Goal: Find specific page/section: Find specific page/section

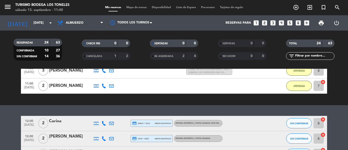
scroll to position [112, 0]
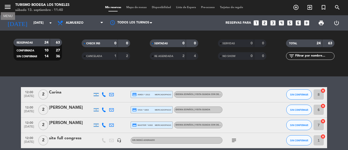
click at [4, 3] on icon "menu" at bounding box center [8, 7] width 8 height 8
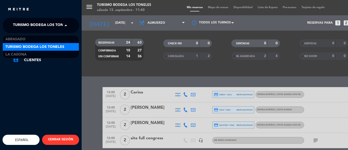
click at [70, 25] on span at bounding box center [67, 25] width 9 height 11
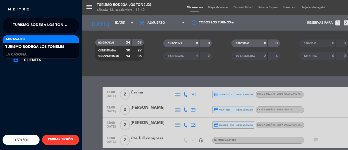
click at [64, 38] on div "Abrasado" at bounding box center [41, 39] width 76 height 8
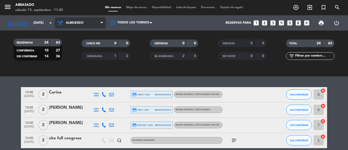
click at [91, 24] on span "Almuerzo" at bounding box center [80, 22] width 51 height 11
click at [87, 22] on span "Almuerzo" at bounding box center [80, 22] width 51 height 11
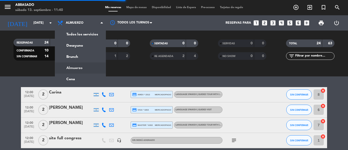
scroll to position [0, 0]
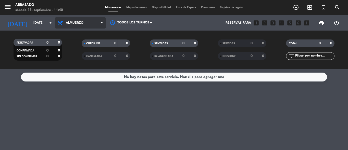
click at [87, 22] on span "Almuerzo" at bounding box center [80, 22] width 51 height 11
click at [69, 56] on div "menu Abrasado [DATE] 13. septiembre - 11:40 Mis reservas Mapa de mesas Disponib…" at bounding box center [174, 34] width 348 height 69
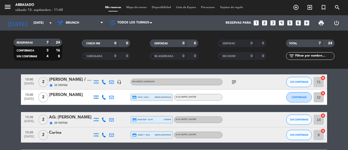
scroll to position [26, 0]
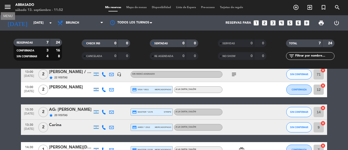
click at [9, 6] on icon "menu" at bounding box center [8, 7] width 8 height 8
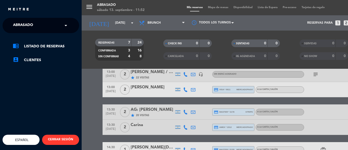
click at [69, 26] on span at bounding box center [67, 25] width 9 height 11
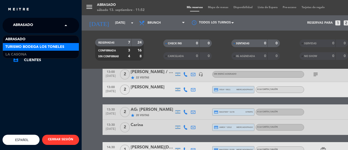
click at [67, 49] on div "Turismo Bodega Los Toneles" at bounding box center [41, 47] width 76 height 8
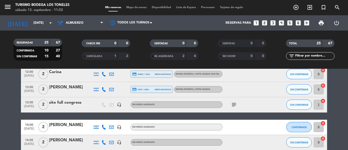
scroll to position [130, 0]
